Goal: Communication & Community: Answer question/provide support

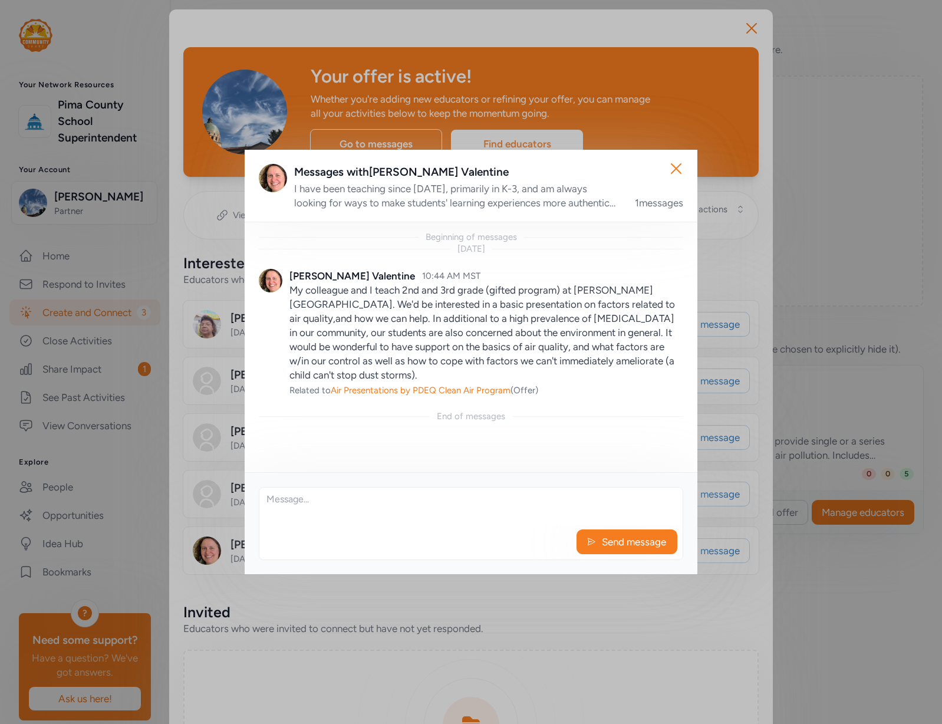
click at [328, 524] on textarea at bounding box center [470, 507] width 423 height 38
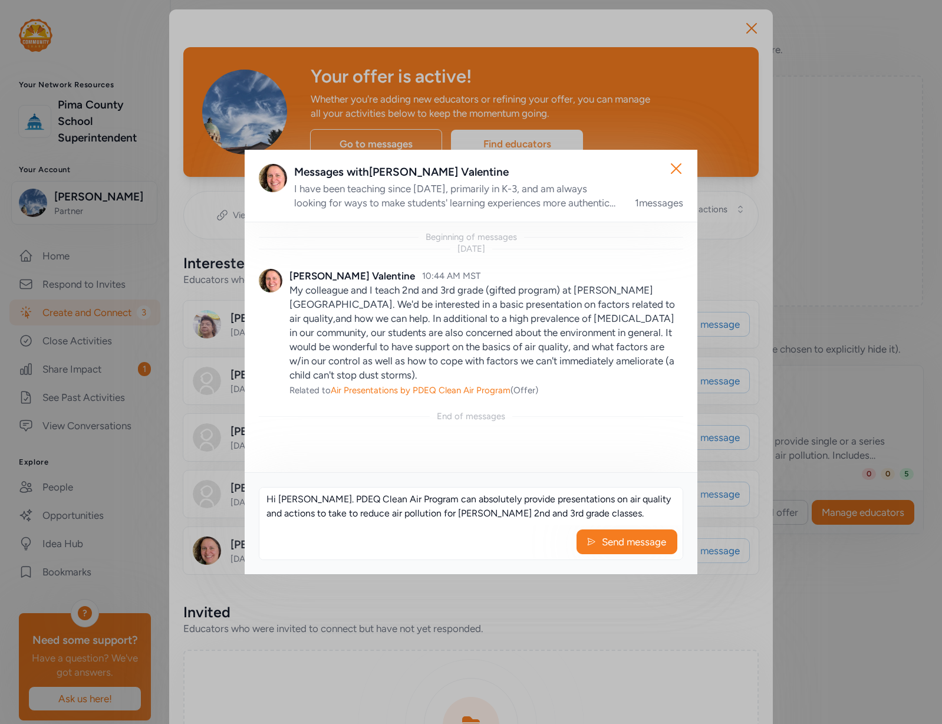
click at [426, 516] on textarea "Hi [PERSON_NAME]. PDEQ Clean Air Program can absolutely provide presentations o…" at bounding box center [470, 507] width 423 height 38
click at [338, 517] on textarea "Hi [PERSON_NAME]. PDEQ Clean Air Program can absolutely provide presentations o…" at bounding box center [470, 507] width 423 height 38
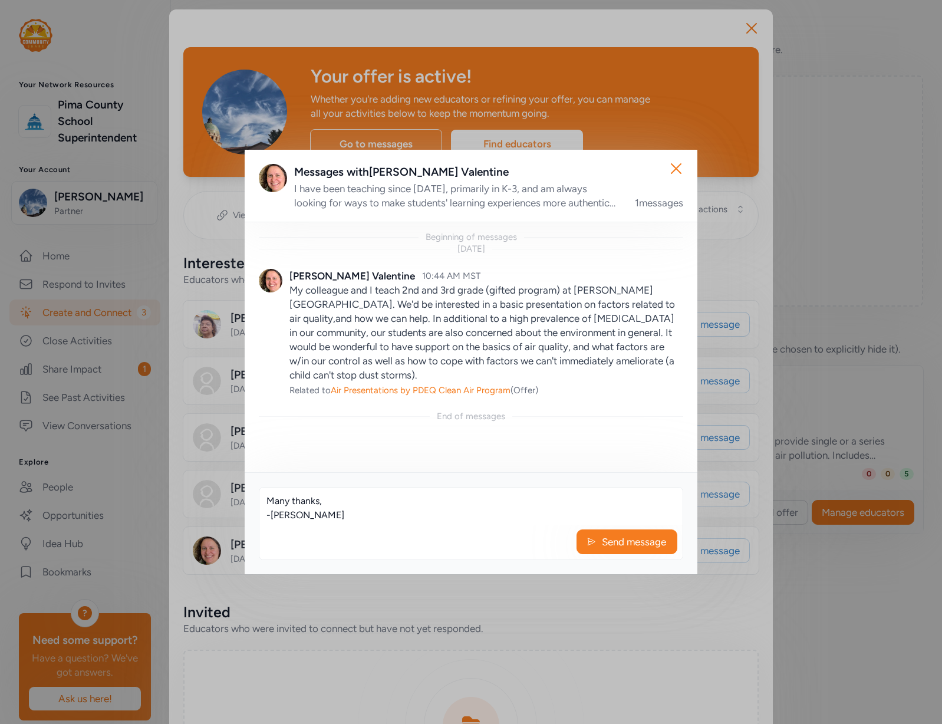
scroll to position [99, 0]
click at [311, 513] on textarea "Hi [PERSON_NAME]. PDEQ Clean Air Program can absolutely provide presentations o…" at bounding box center [470, 507] width 423 height 38
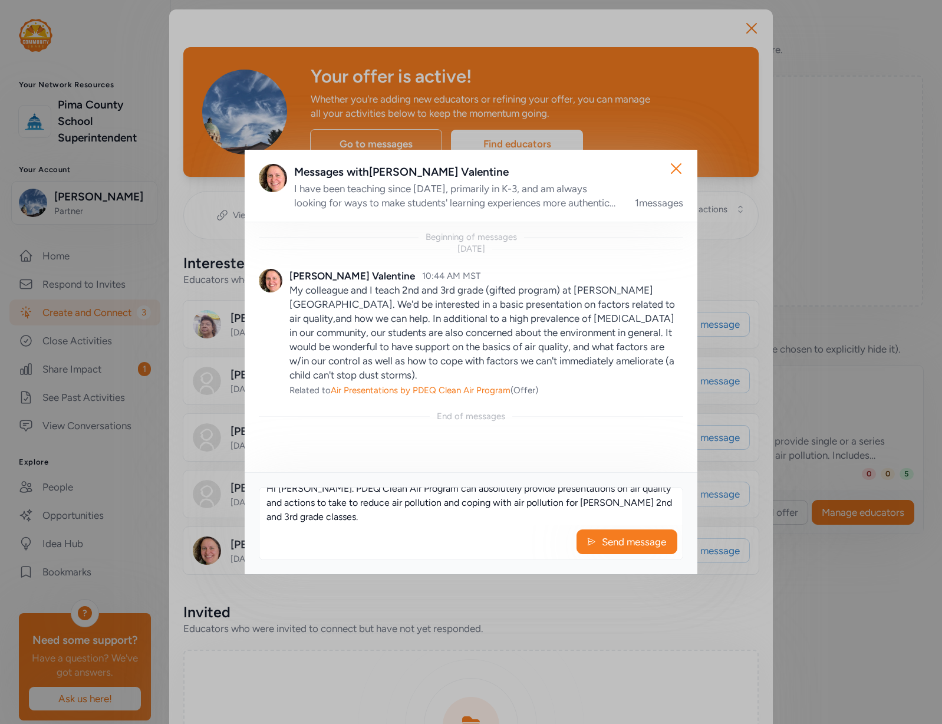
scroll to position [0, 0]
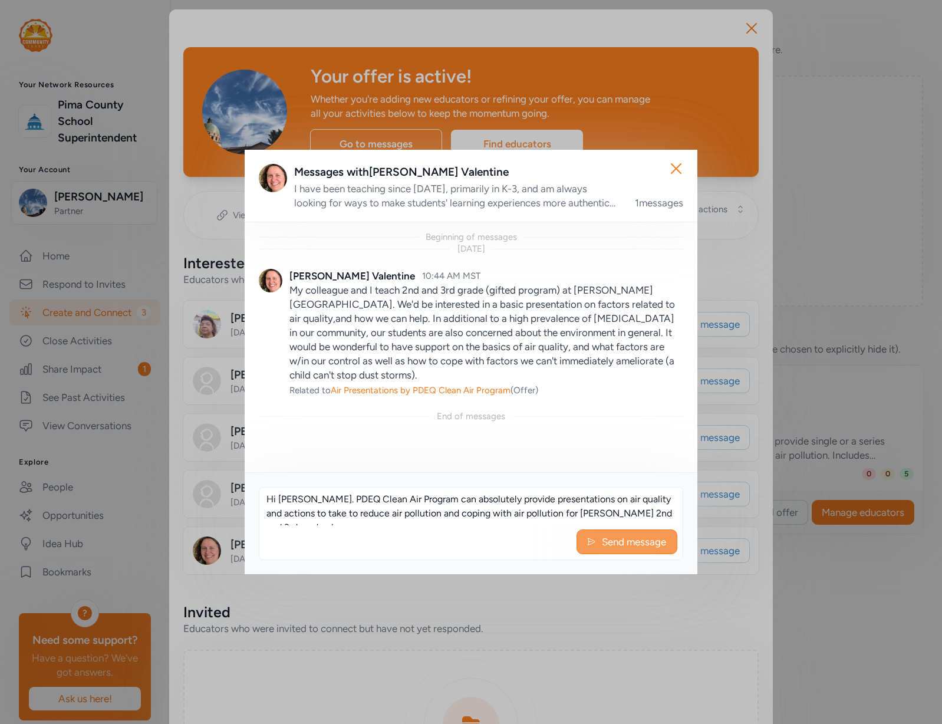
type textarea "Hi [PERSON_NAME]. PDEQ Clean Air Program can absolutely provide presentations o…"
click at [611, 540] on span "Send message" at bounding box center [634, 542] width 67 height 14
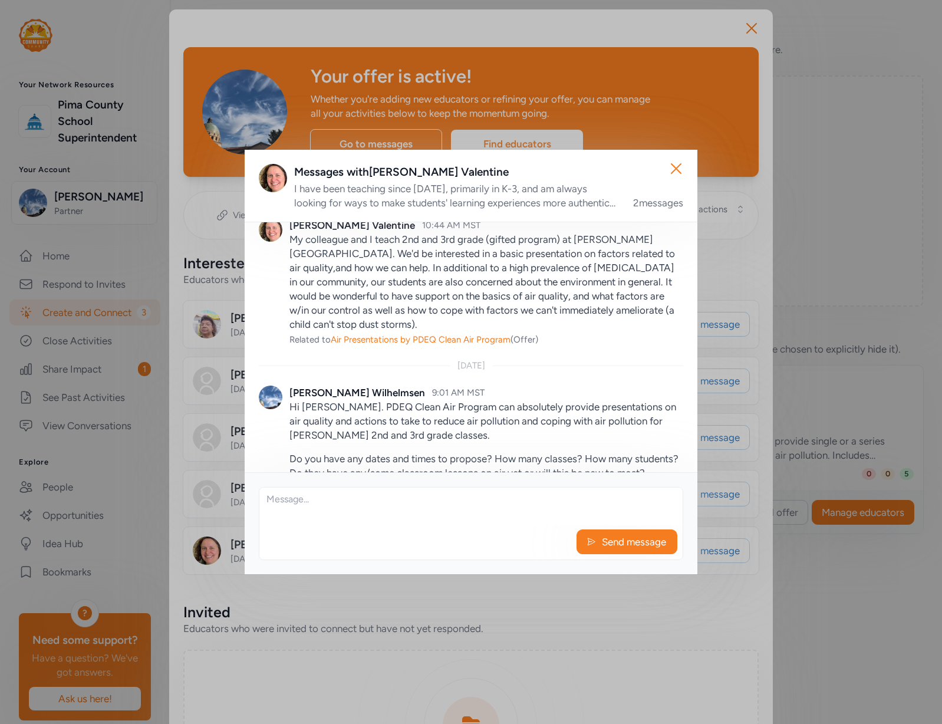
scroll to position [26, 0]
